Goal: Information Seeking & Learning: Find specific fact

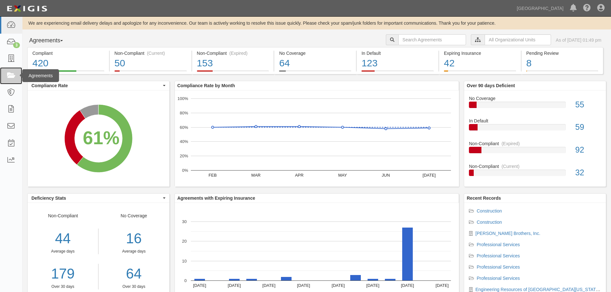
click at [14, 79] on icon at bounding box center [10, 75] width 9 height 7
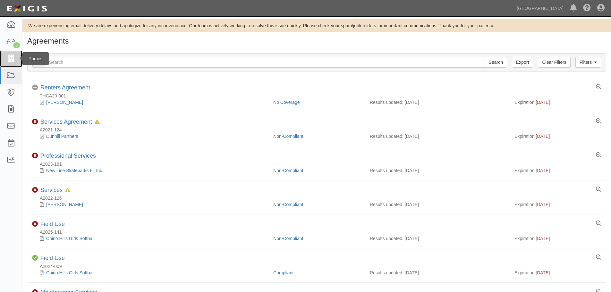
click at [6, 56] on link at bounding box center [11, 58] width 22 height 17
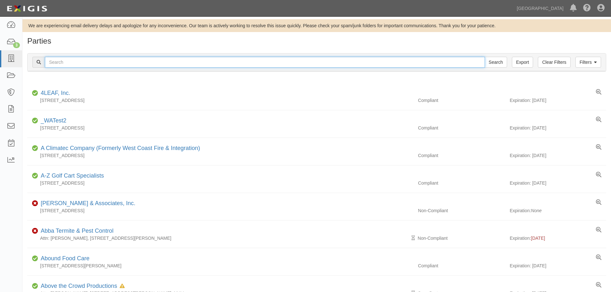
drag, startPoint x: 0, startPoint y: 0, endPoint x: 84, endPoint y: 65, distance: 106.6
click at [84, 65] on input "text" at bounding box center [265, 62] width 440 height 11
type input "bkf"
click at [485, 57] on input "Search" at bounding box center [496, 62] width 22 height 11
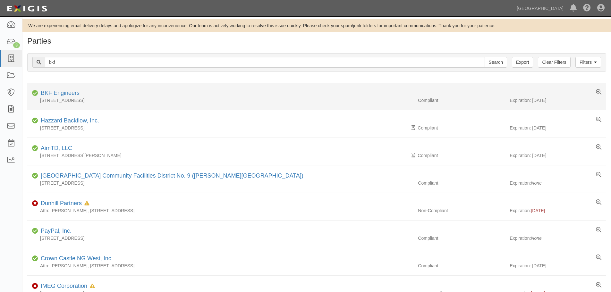
click at [65, 97] on div "255 Shoreline Drive, Ste. 200, Redwood City, CA 94065, United States" at bounding box center [220, 100] width 386 height 6
click at [63, 92] on link "BKF Engineers" at bounding box center [60, 93] width 39 height 6
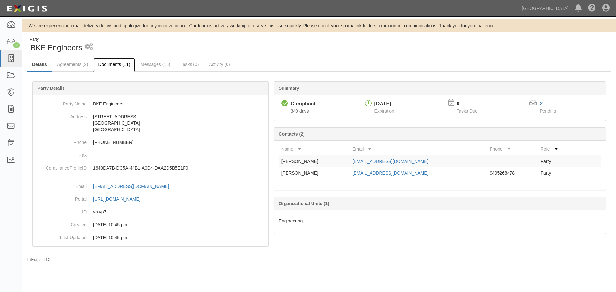
click at [114, 68] on link "Documents (11)" at bounding box center [114, 65] width 42 height 14
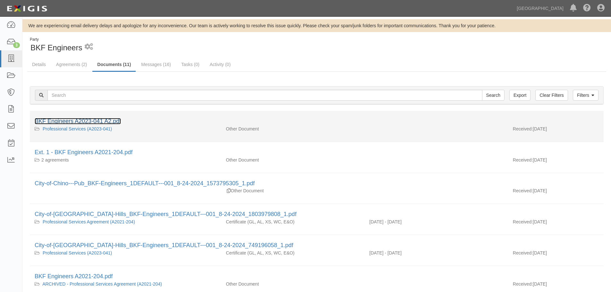
click at [98, 118] on link "BKF Engineers A2023-041 A2.pdf" at bounding box center [78, 121] width 86 height 6
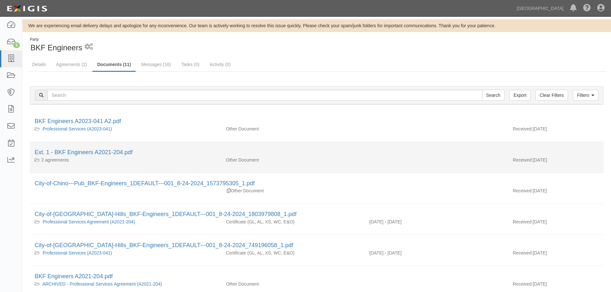
click at [102, 147] on li "Ext. 1 - BKF Engineers A2021-204.pdf 2 agreements Other Document Received: 01/0…" at bounding box center [317, 157] width 574 height 31
click at [102, 150] on link "Ext. 1 - BKF Engineers A2021-204.pdf" at bounding box center [84, 152] width 98 height 6
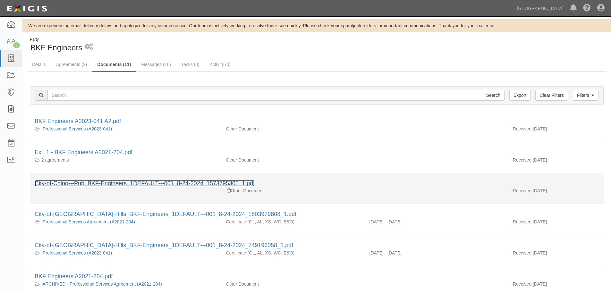
click at [116, 181] on link "City-of-Chino---Pub_BKF-Engineers_1DEFAULT---001_8-24-2024_1573795305_1.pdf" at bounding box center [145, 183] width 220 height 6
